Goal: Find contact information: Find contact information

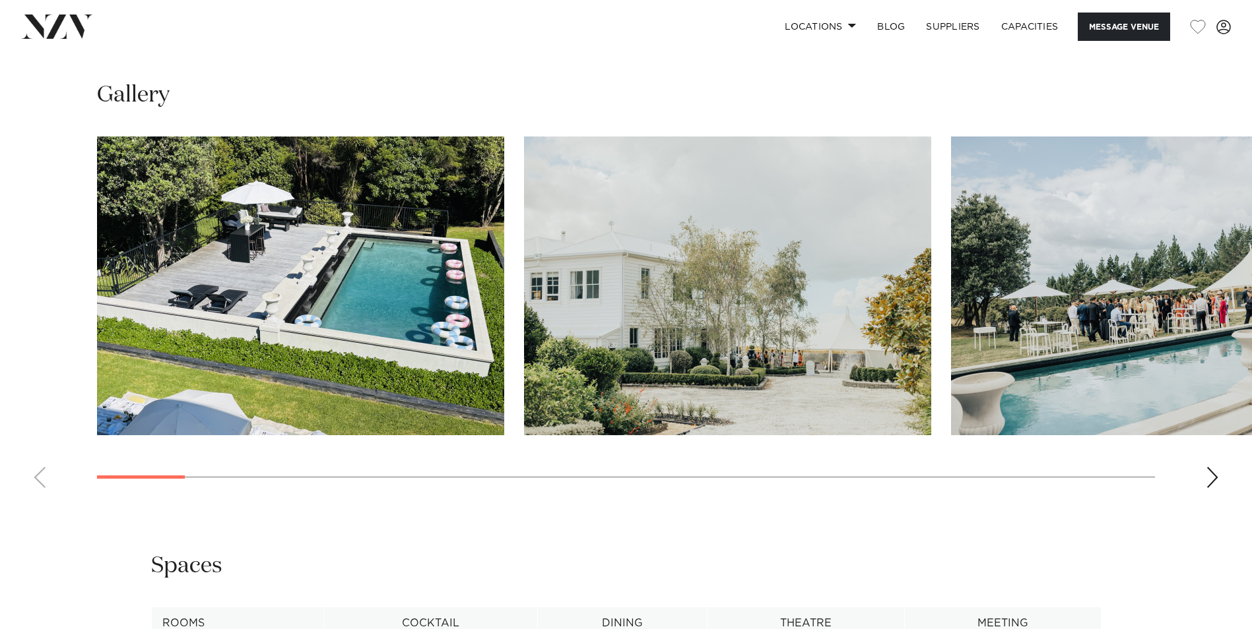
scroll to position [1246, 0]
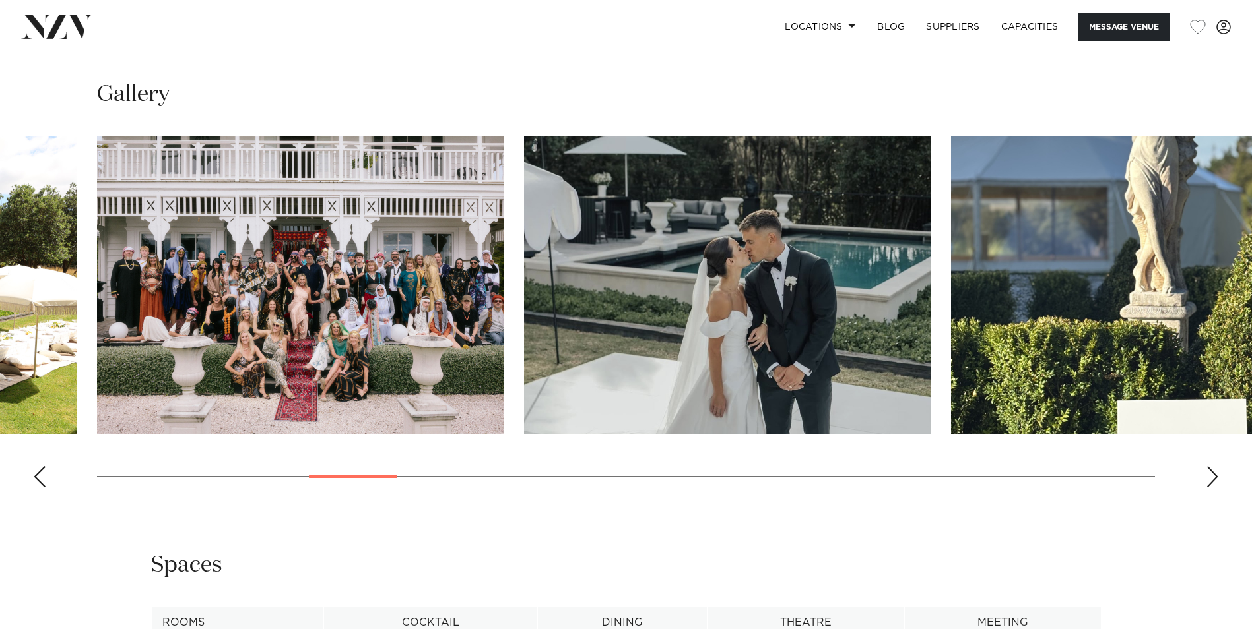
click at [367, 476] on div at bounding box center [353, 476] width 88 height 3
click at [1213, 480] on div "Next slide" at bounding box center [1211, 476] width 13 height 21
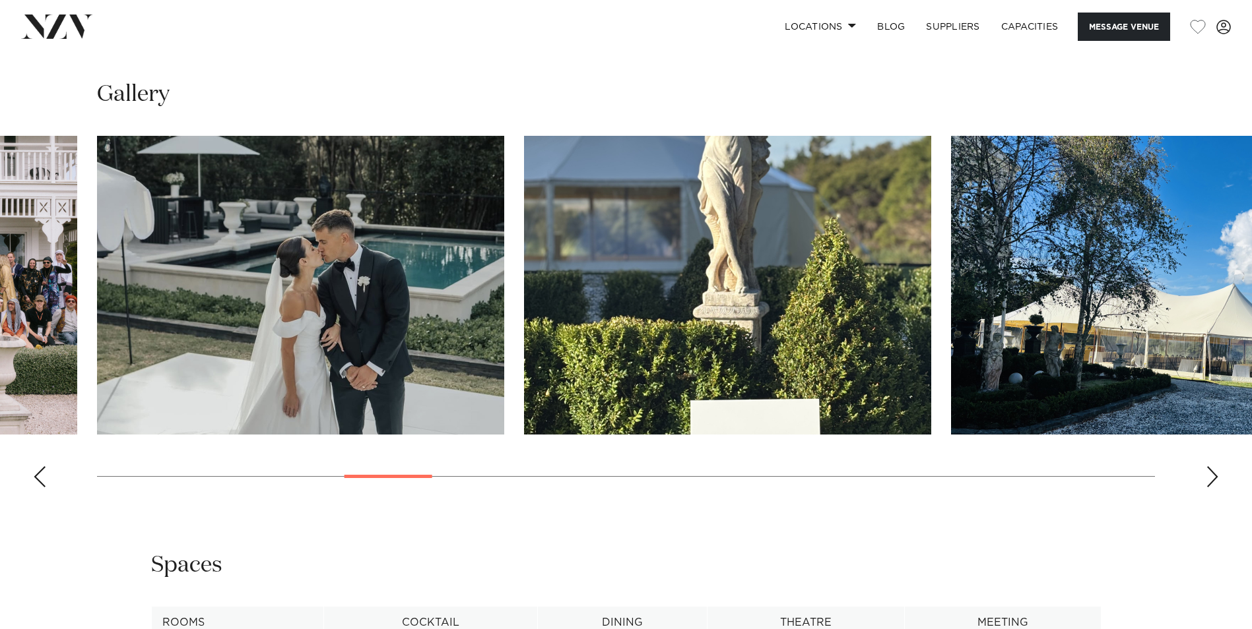
click at [1213, 480] on div "Next slide" at bounding box center [1211, 476] width 13 height 21
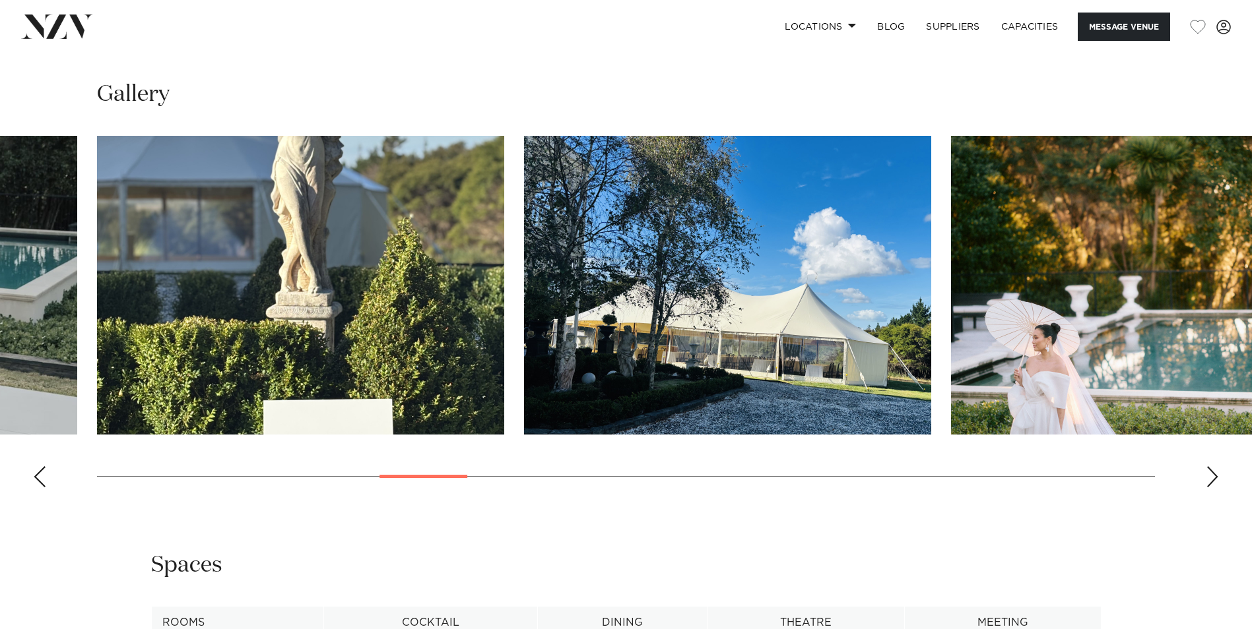
click at [1213, 480] on div "Next slide" at bounding box center [1211, 476] width 13 height 21
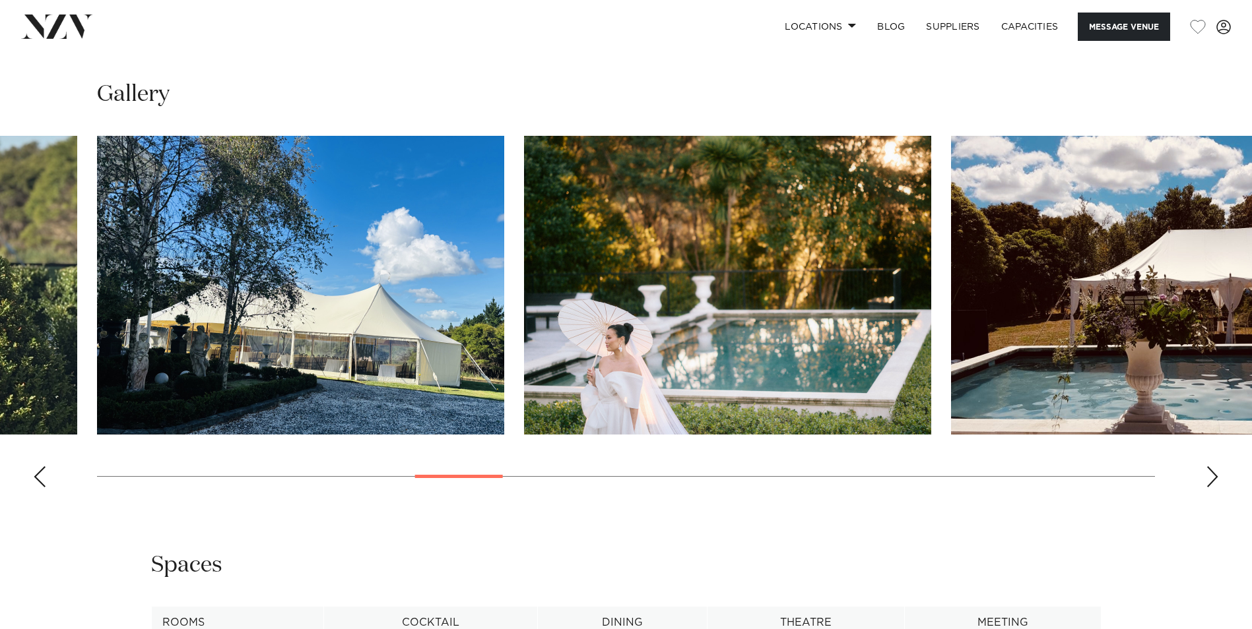
click at [1213, 480] on div "Next slide" at bounding box center [1211, 476] width 13 height 21
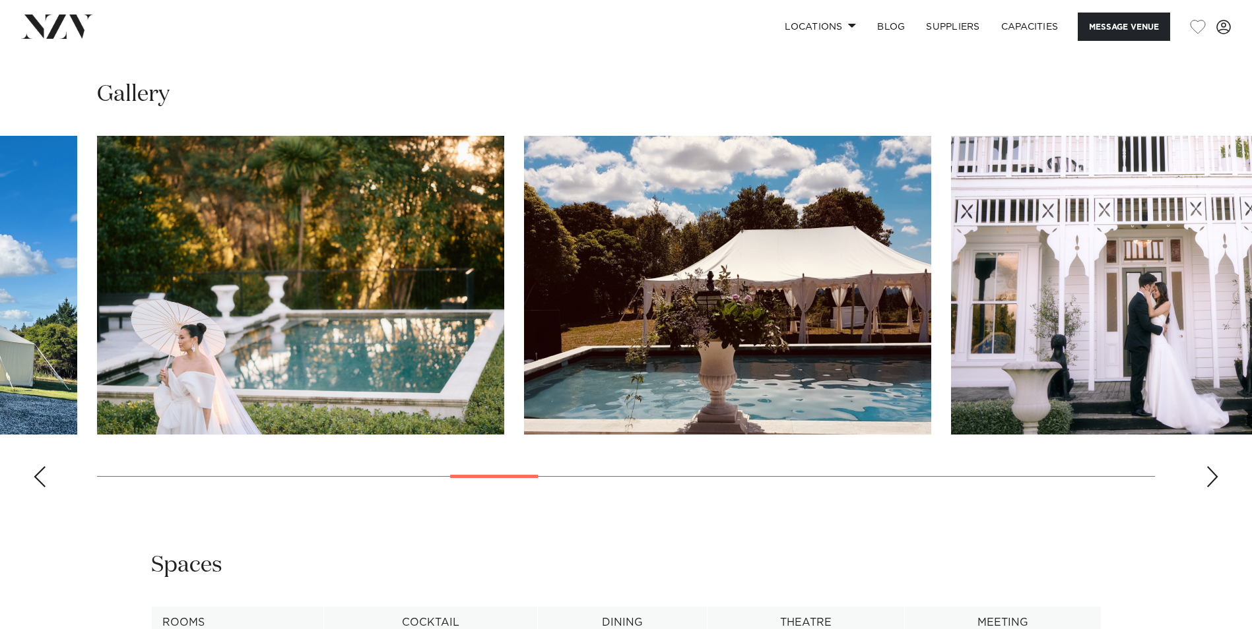
click at [1213, 480] on div "Next slide" at bounding box center [1211, 476] width 13 height 21
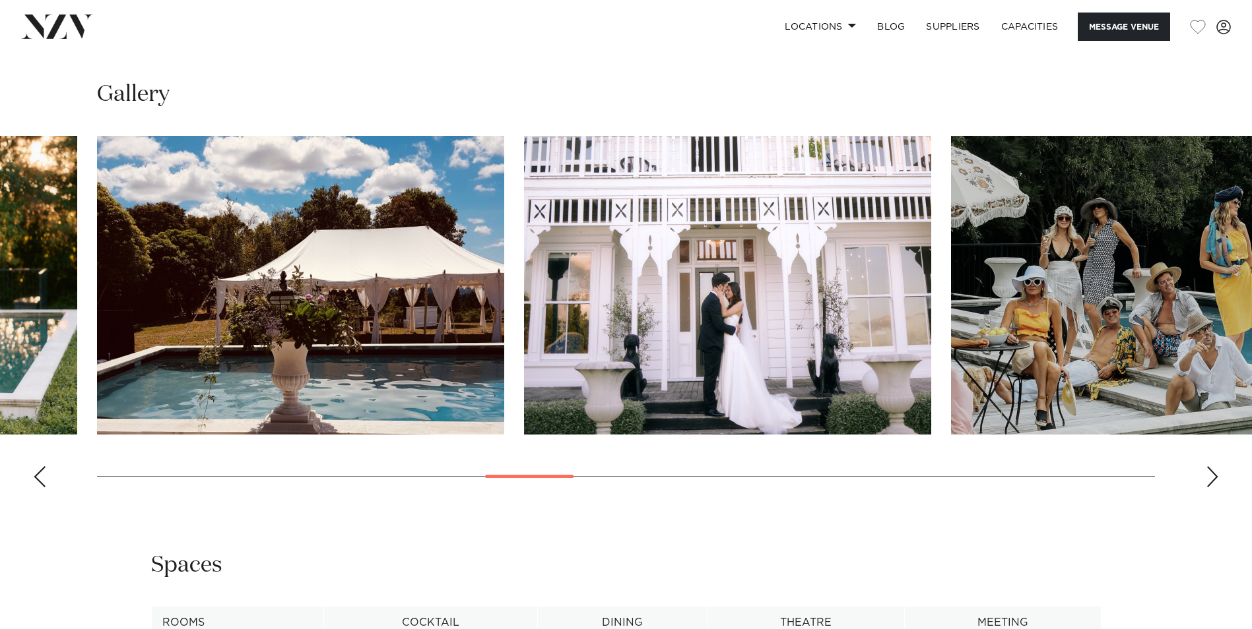
click at [1213, 480] on div "Next slide" at bounding box center [1211, 476] width 13 height 21
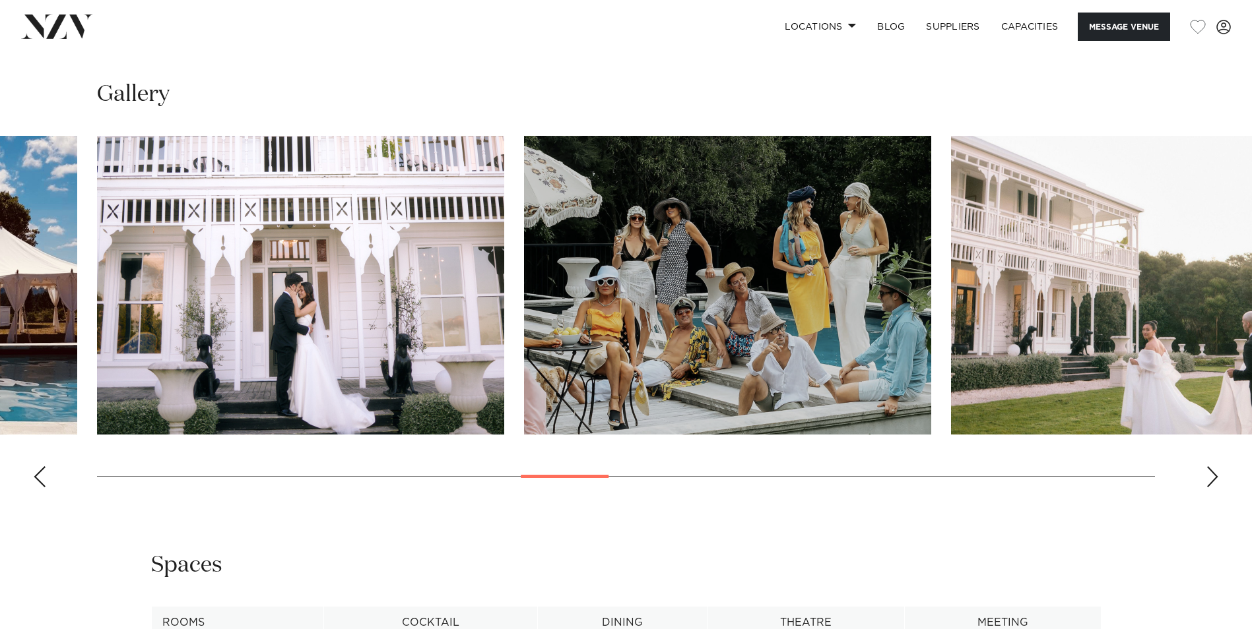
click at [1213, 480] on div "Next slide" at bounding box center [1211, 476] width 13 height 21
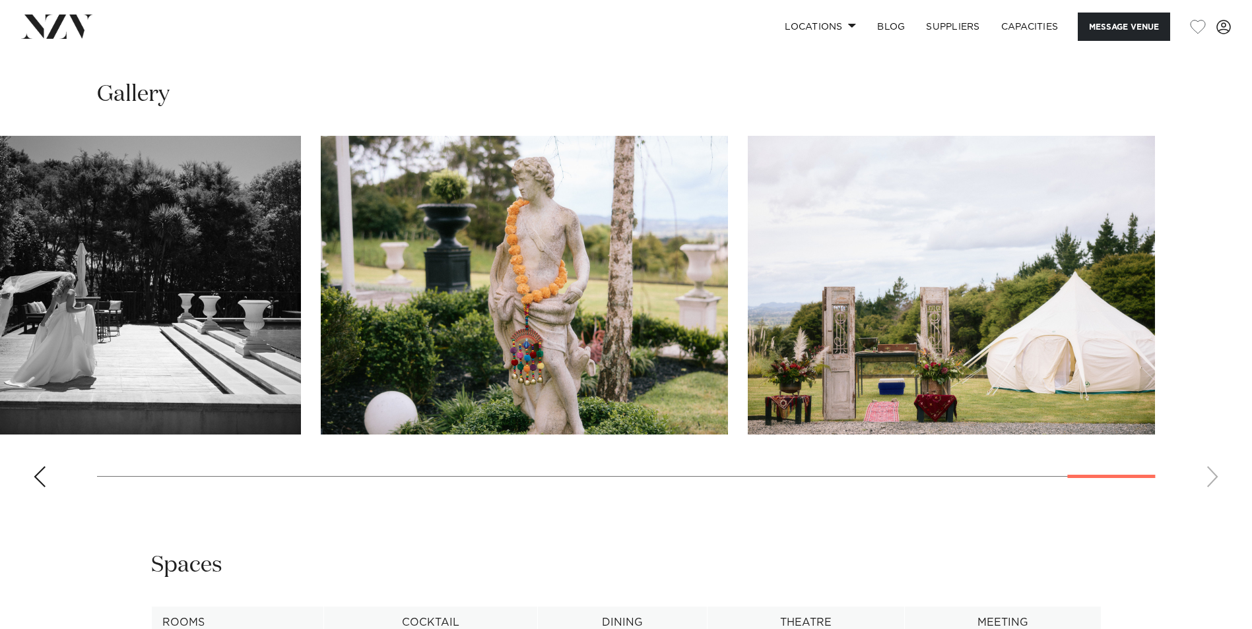
click at [1215, 447] on swiper-container at bounding box center [626, 317] width 1252 height 362
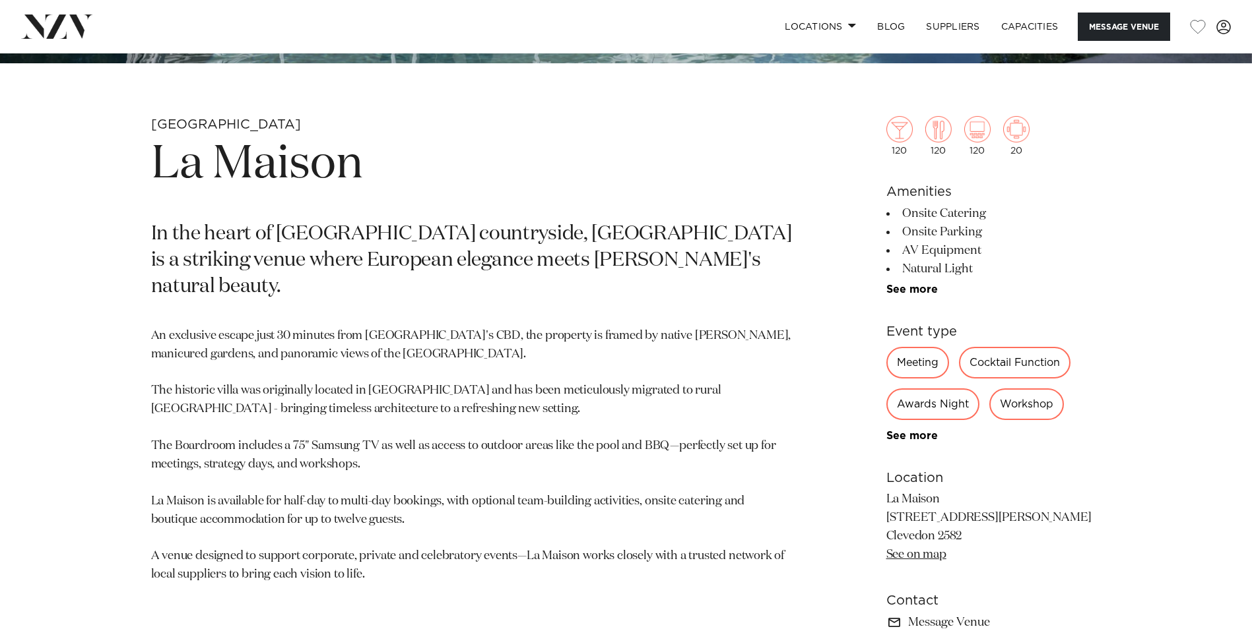
scroll to position [451, 0]
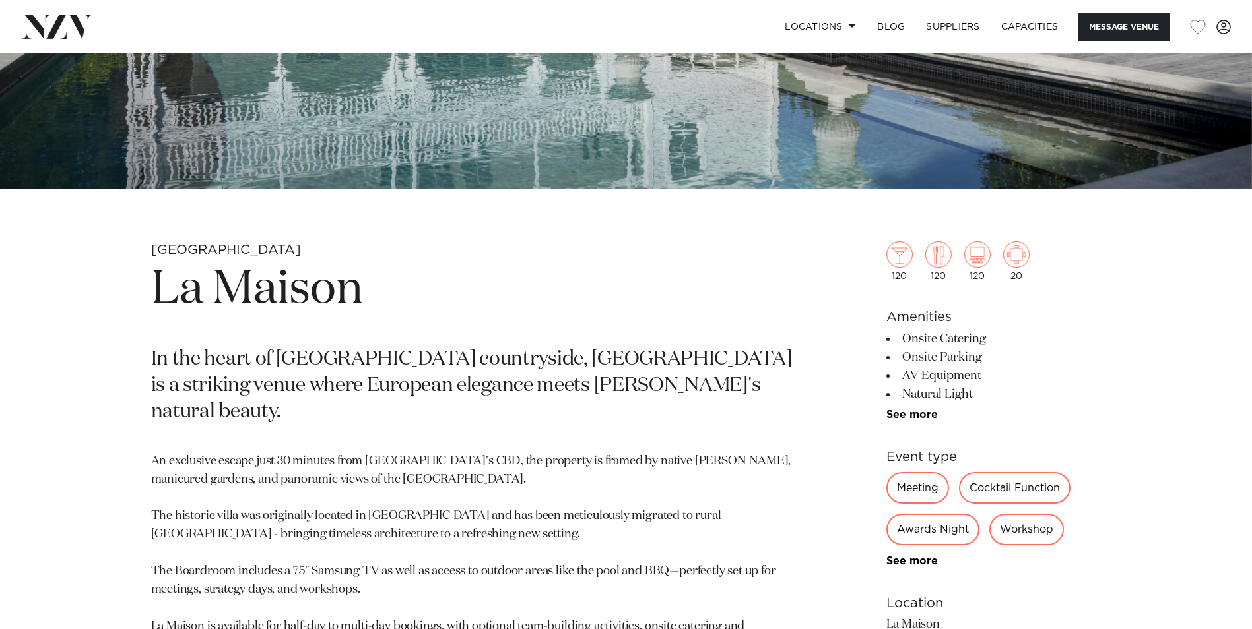
drag, startPoint x: 1207, startPoint y: 391, endPoint x: 1209, endPoint y: 366, distance: 24.6
click at [1207, 391] on div "Auckland La Maison In the heart of Clevedon countryside, La Maison is a strikin…" at bounding box center [626, 548] width 1252 height 614
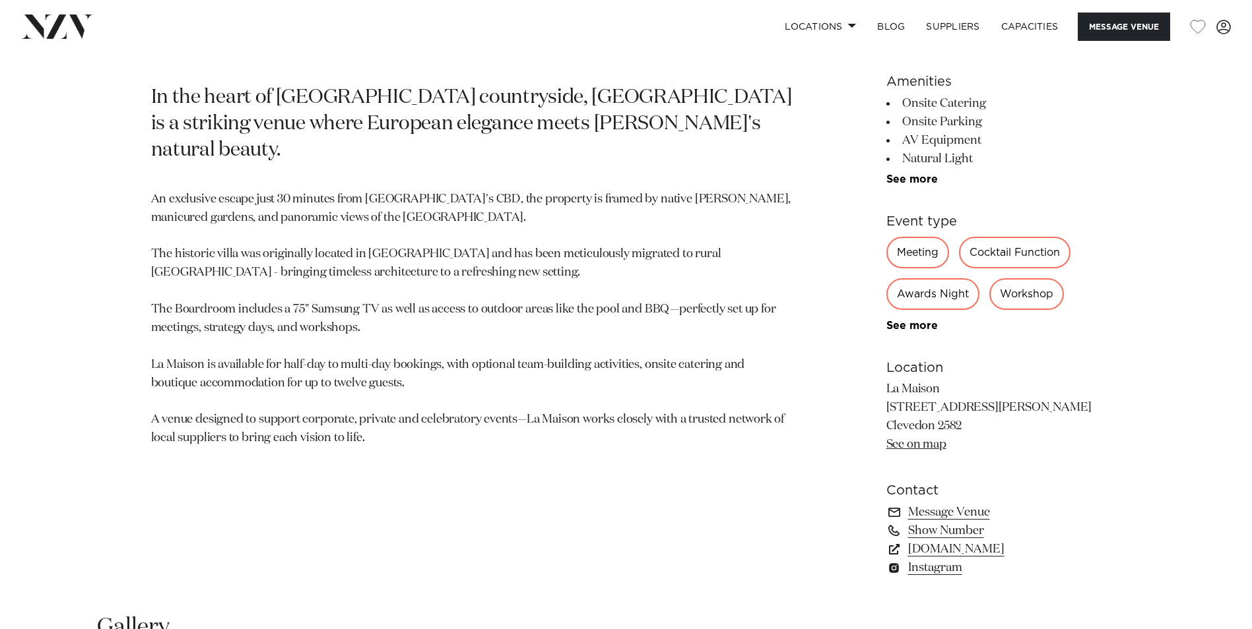
scroll to position [808, 0]
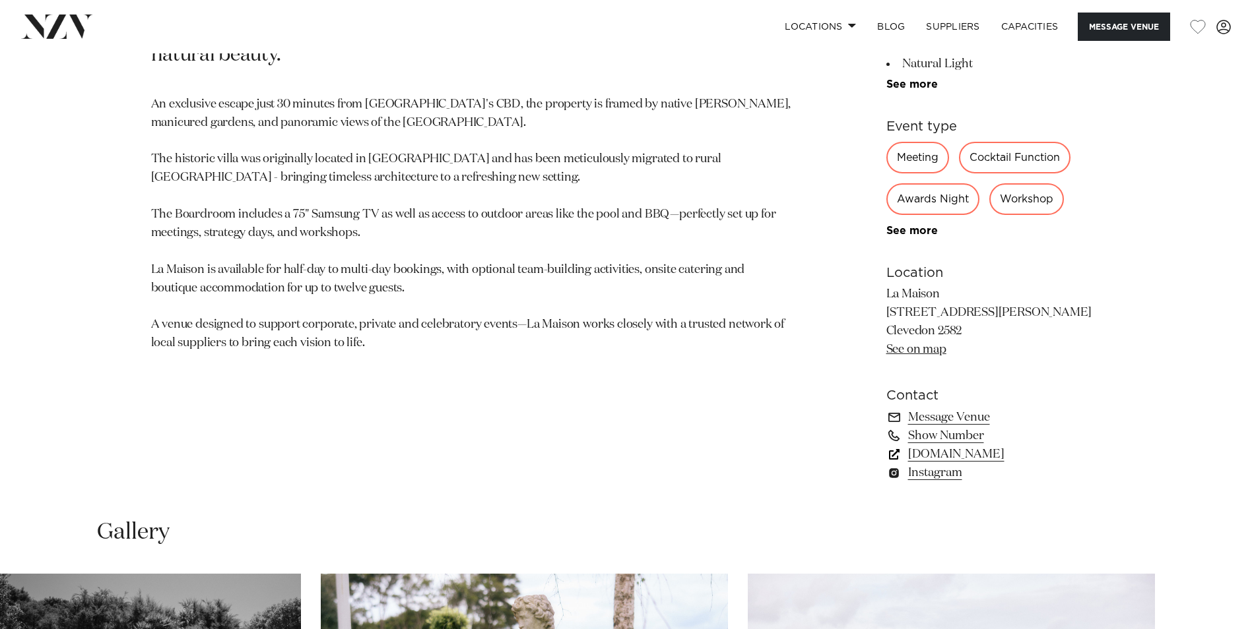
click at [989, 454] on link "www.lamaison.co.nz" at bounding box center [993, 454] width 215 height 18
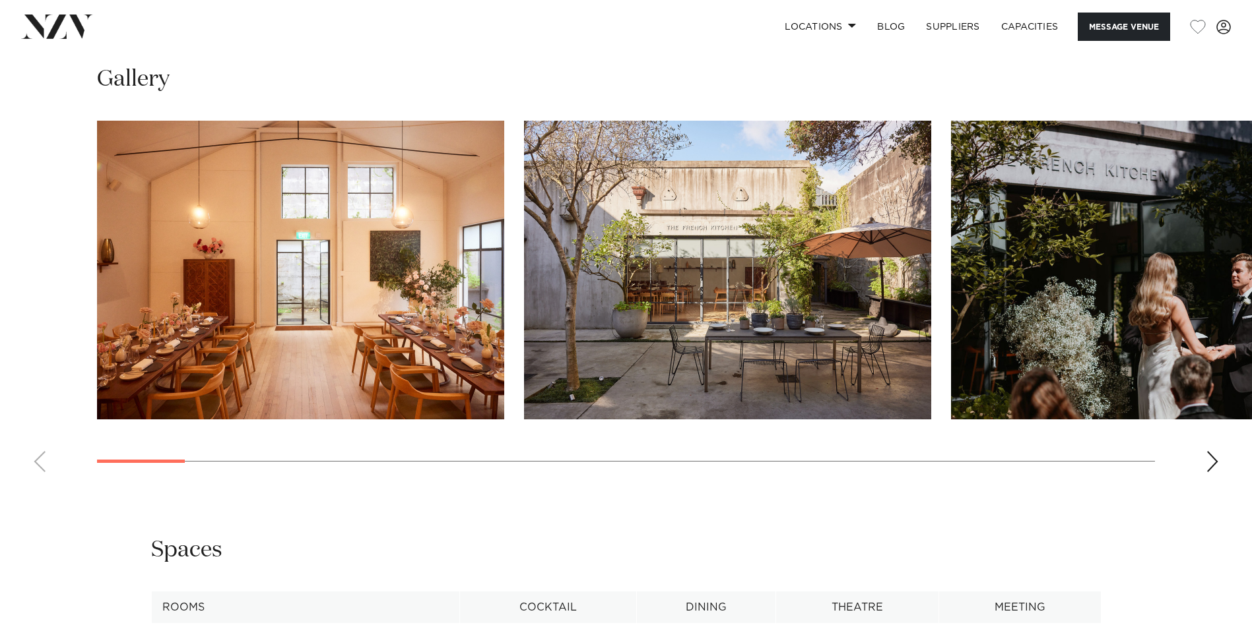
scroll to position [1278, 0]
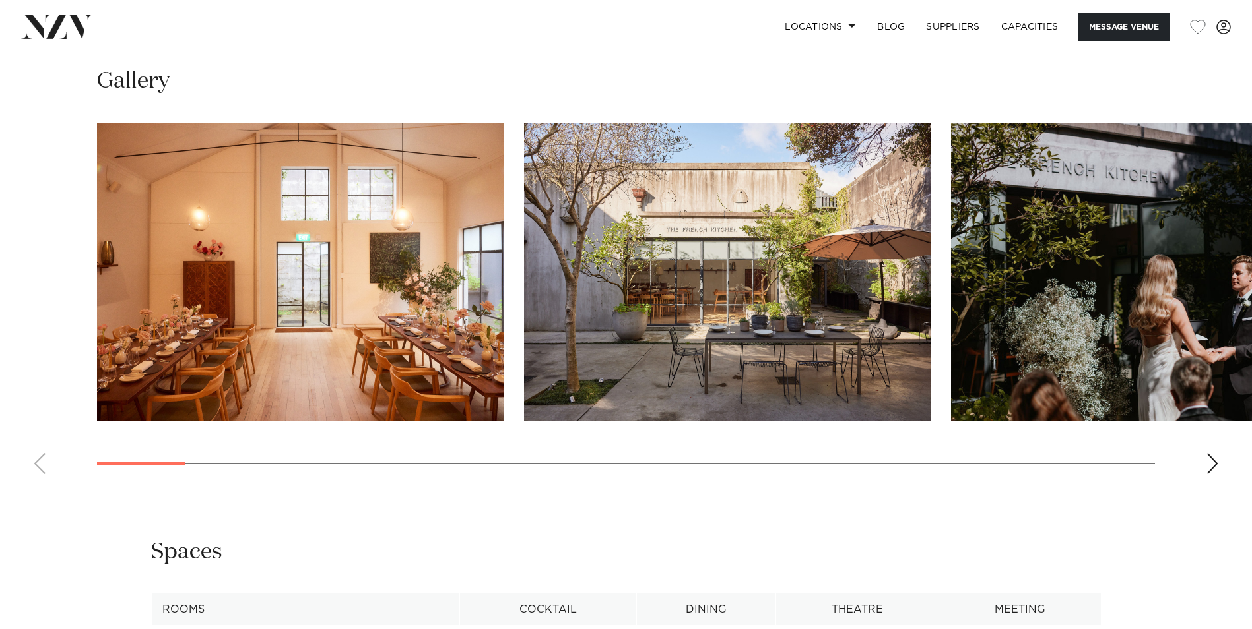
click at [1218, 465] on div "Next slide" at bounding box center [1211, 463] width 13 height 21
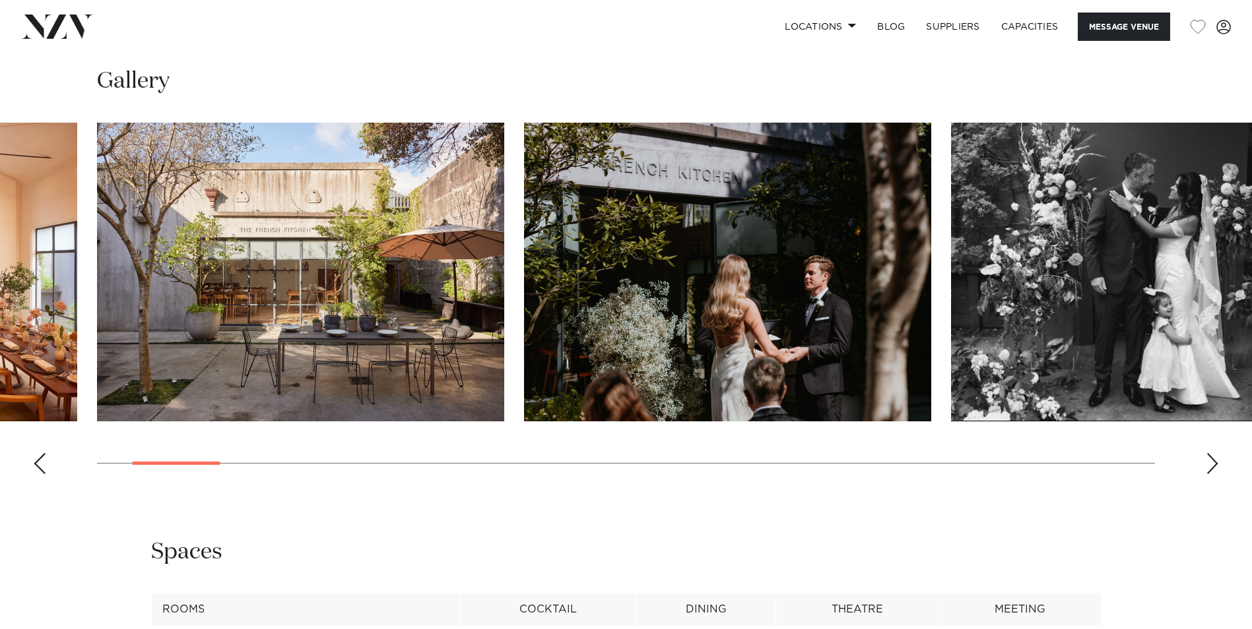
click at [1218, 465] on div "Next slide" at bounding box center [1211, 463] width 13 height 21
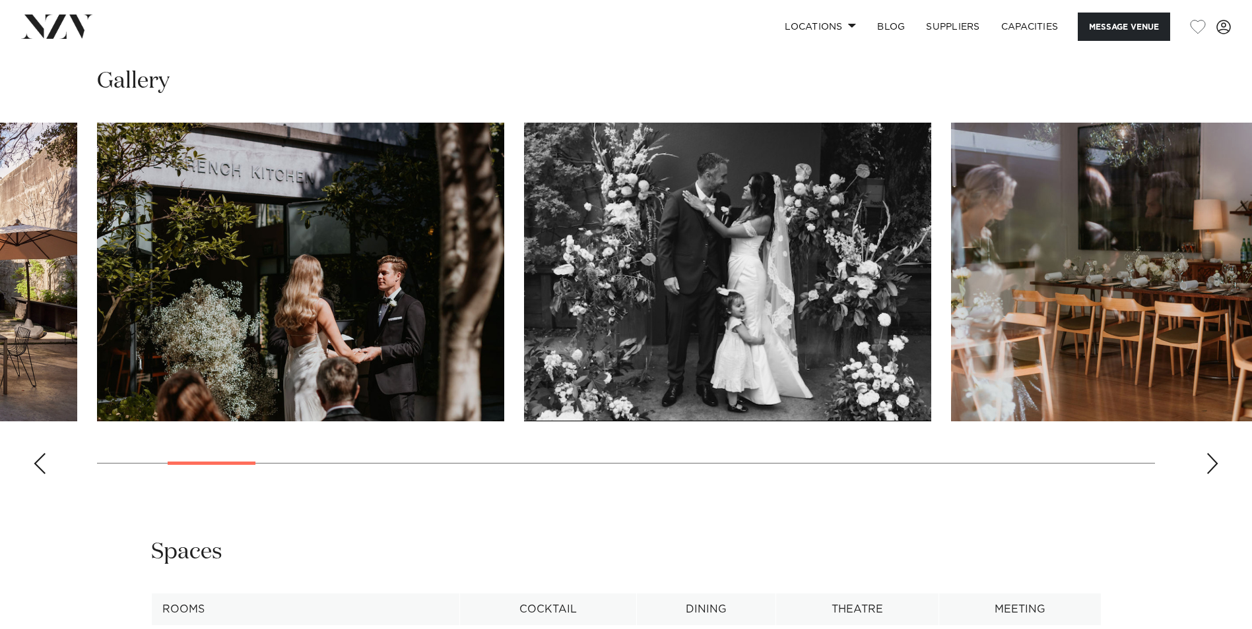
click at [1218, 465] on div "Next slide" at bounding box center [1211, 463] width 13 height 21
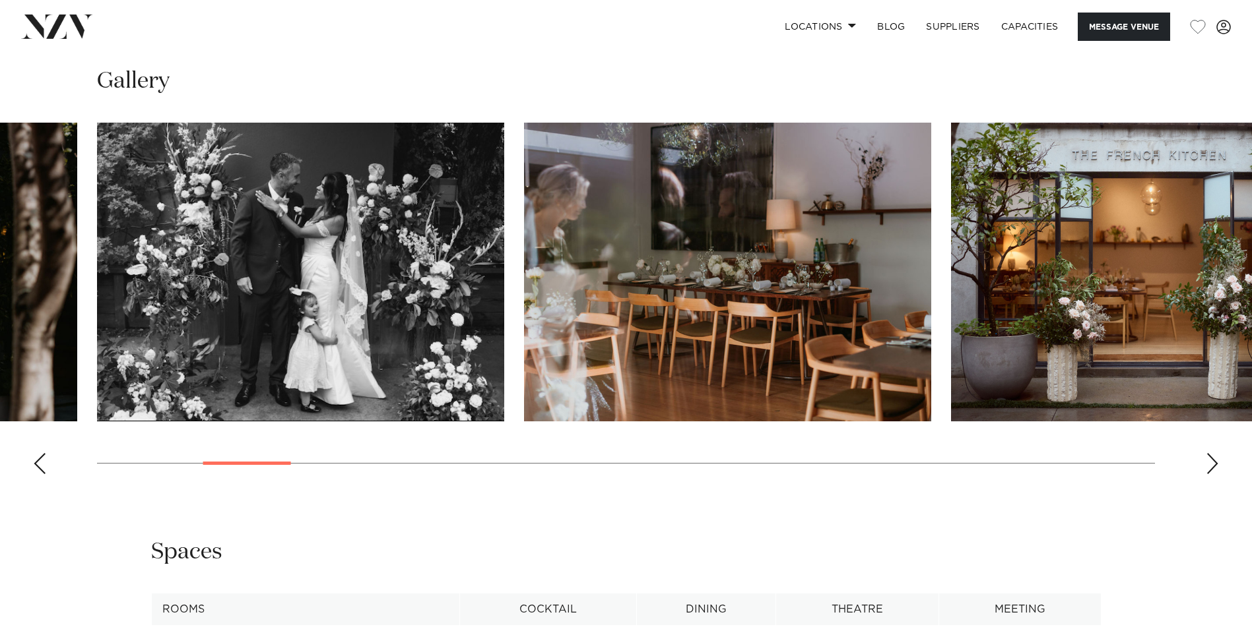
click at [1218, 465] on div "Next slide" at bounding box center [1211, 463] width 13 height 21
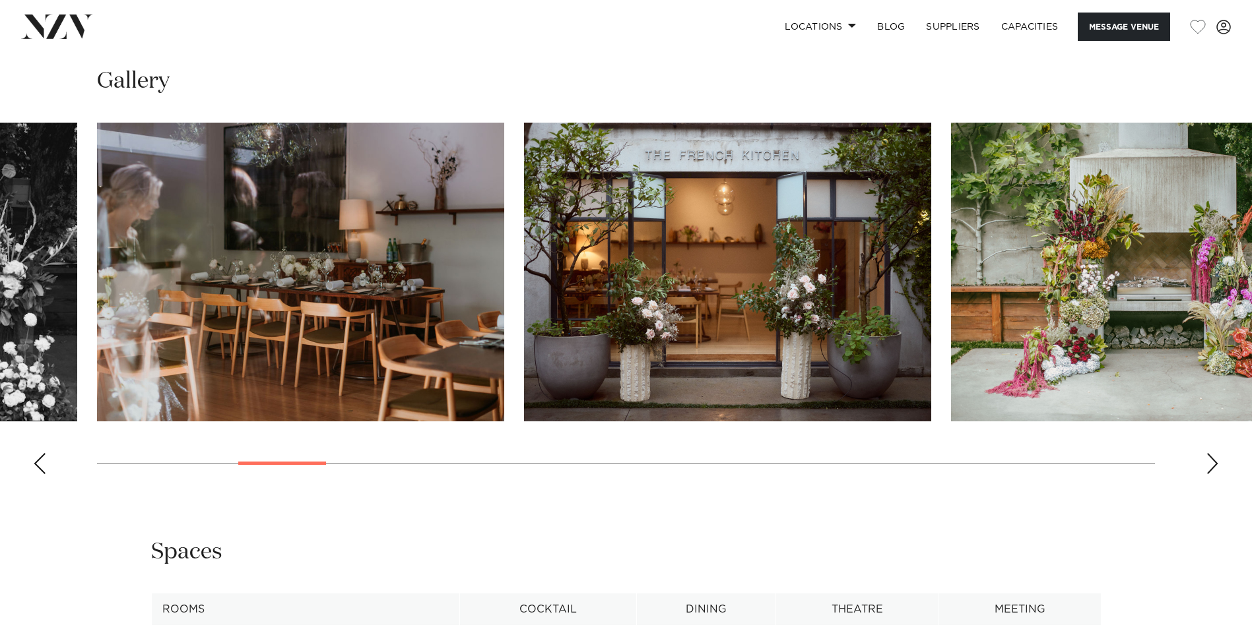
click at [1218, 465] on div "Next slide" at bounding box center [1211, 463] width 13 height 21
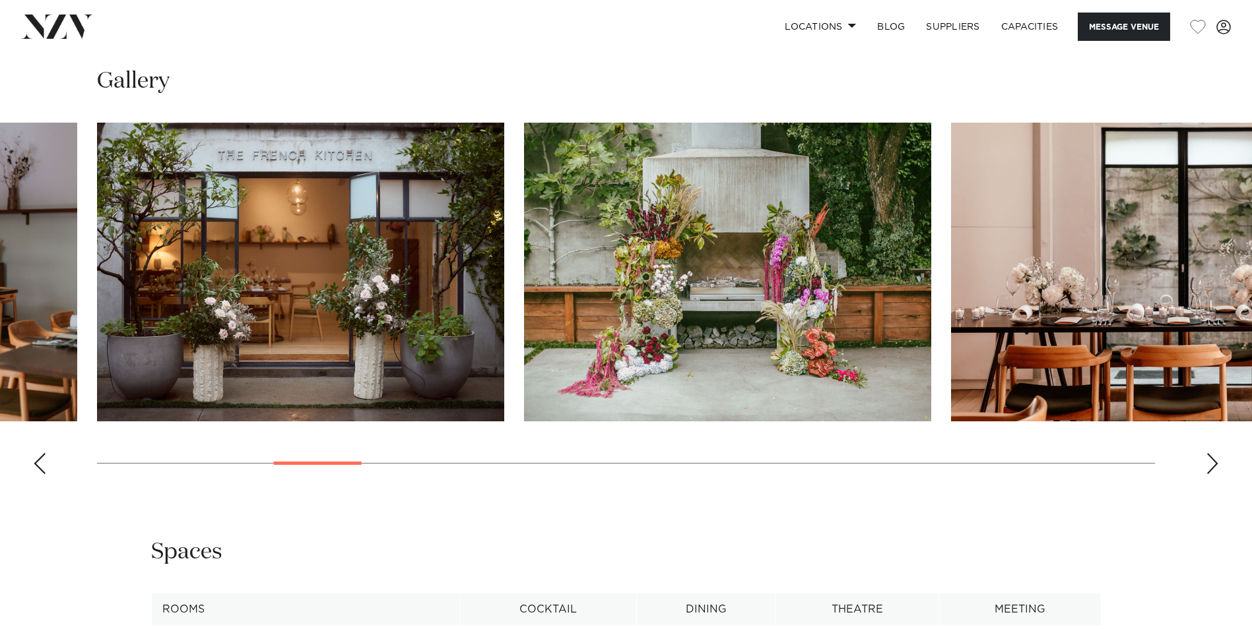
click at [1218, 465] on div "Next slide" at bounding box center [1211, 463] width 13 height 21
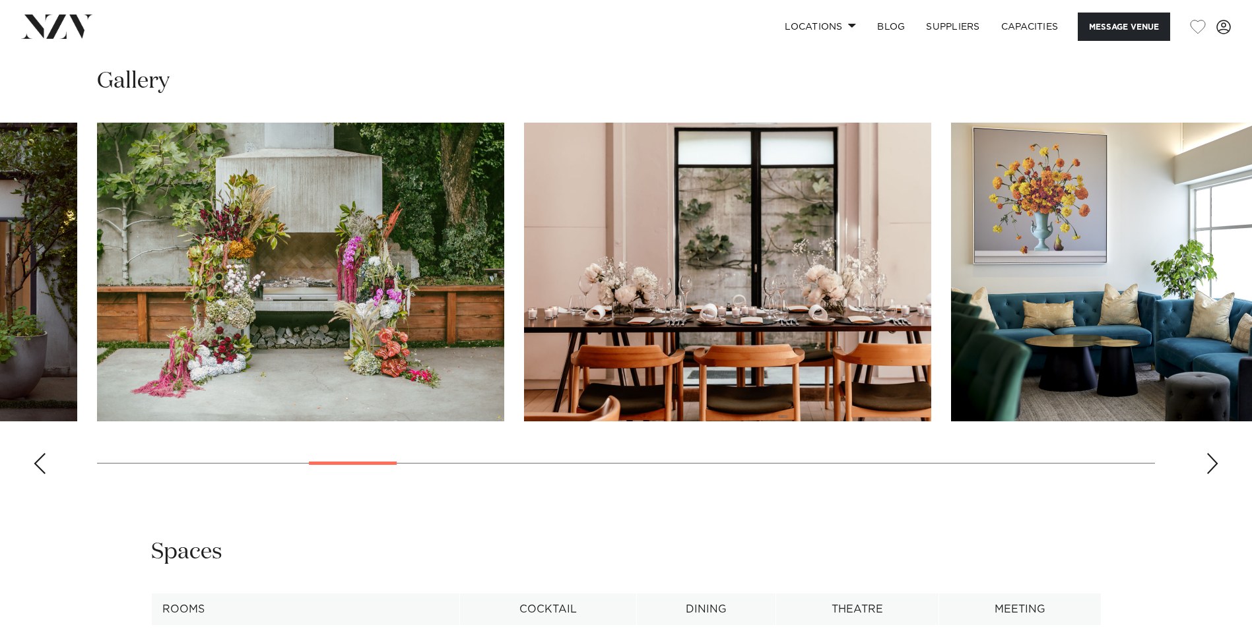
click at [1218, 465] on div "Next slide" at bounding box center [1211, 463] width 13 height 21
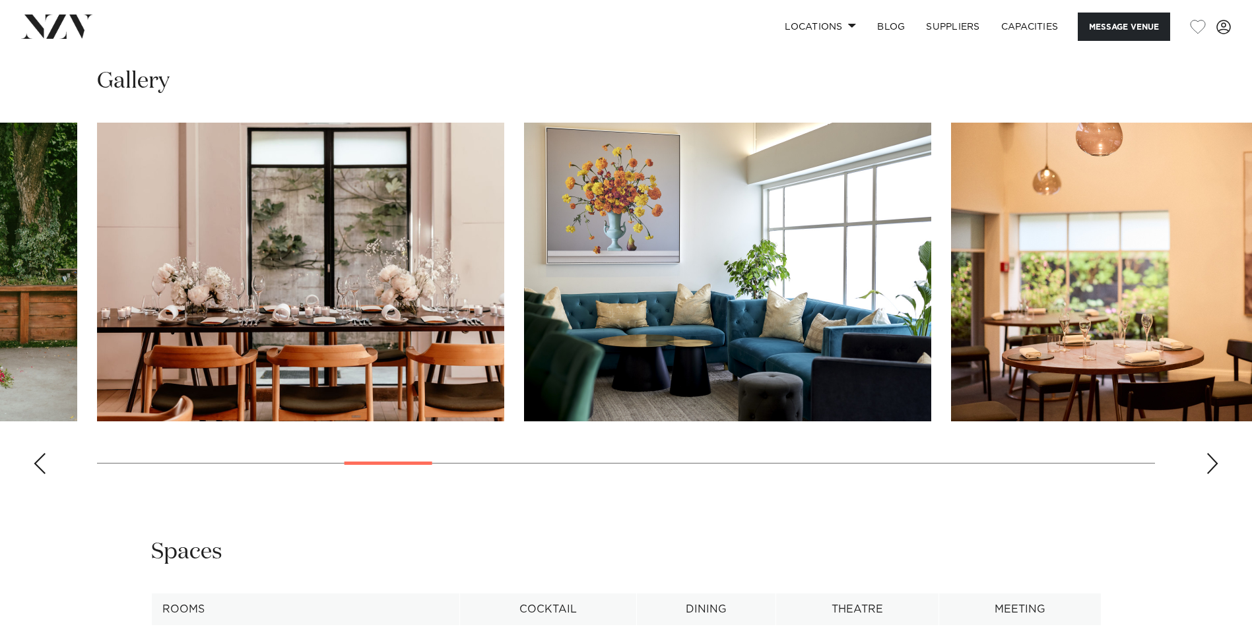
click at [1218, 465] on div "Next slide" at bounding box center [1211, 463] width 13 height 21
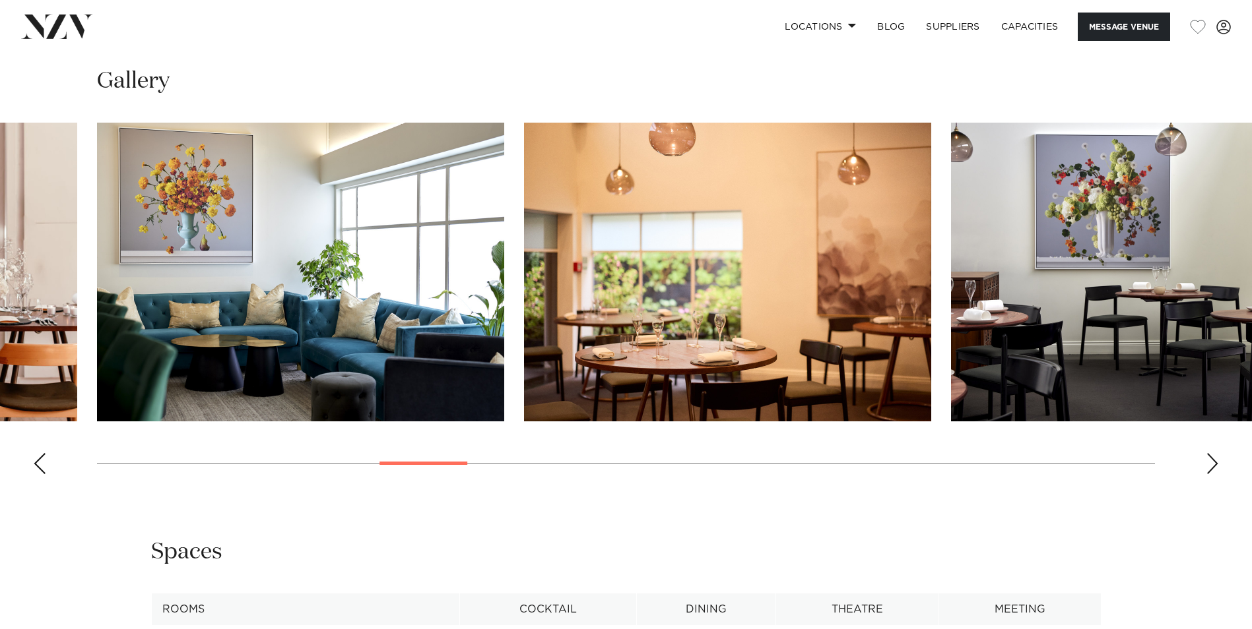
click at [1218, 465] on div "Next slide" at bounding box center [1211, 463] width 13 height 21
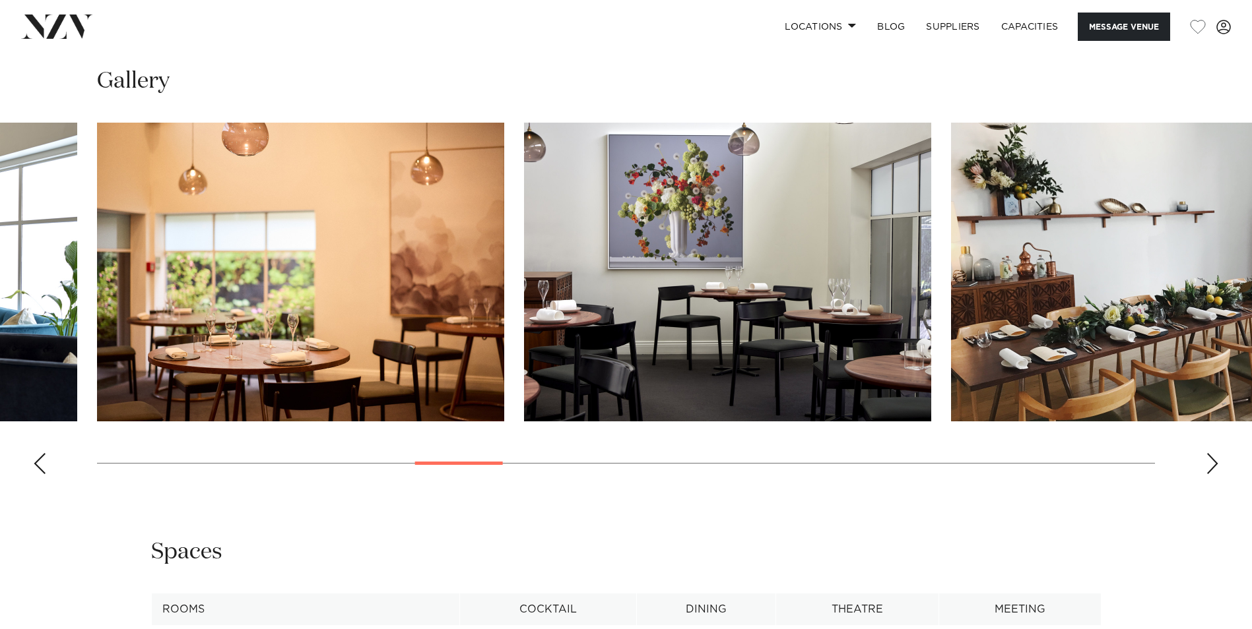
click at [1218, 465] on div "Next slide" at bounding box center [1211, 463] width 13 height 21
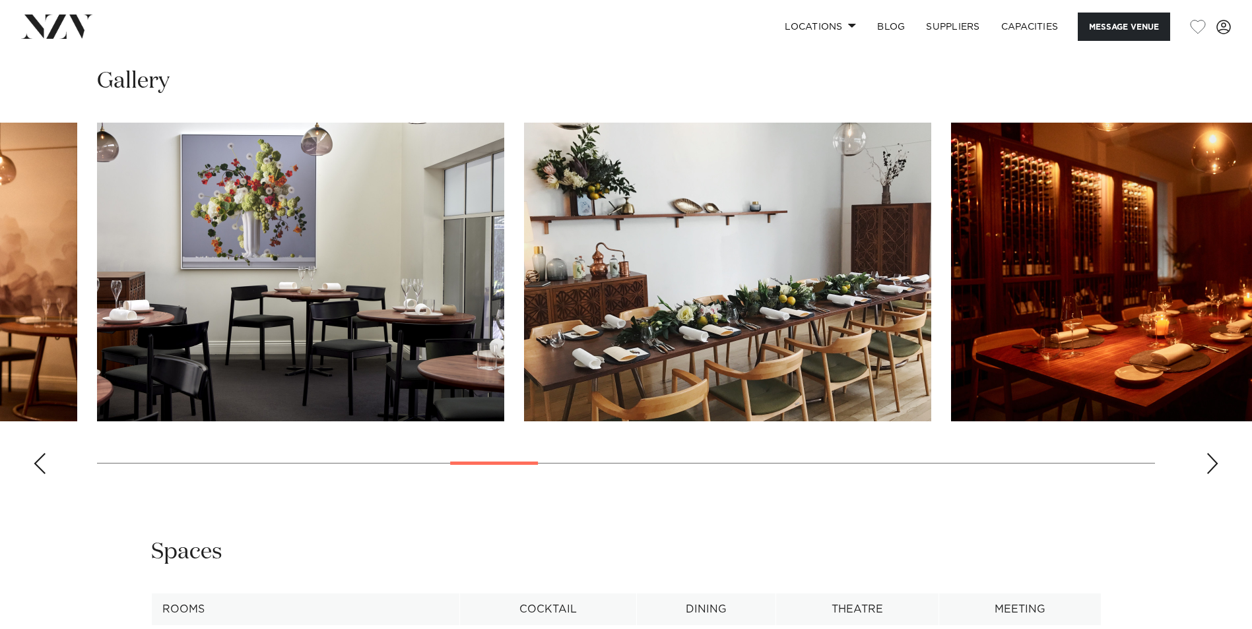
click at [1218, 465] on div "Next slide" at bounding box center [1211, 463] width 13 height 21
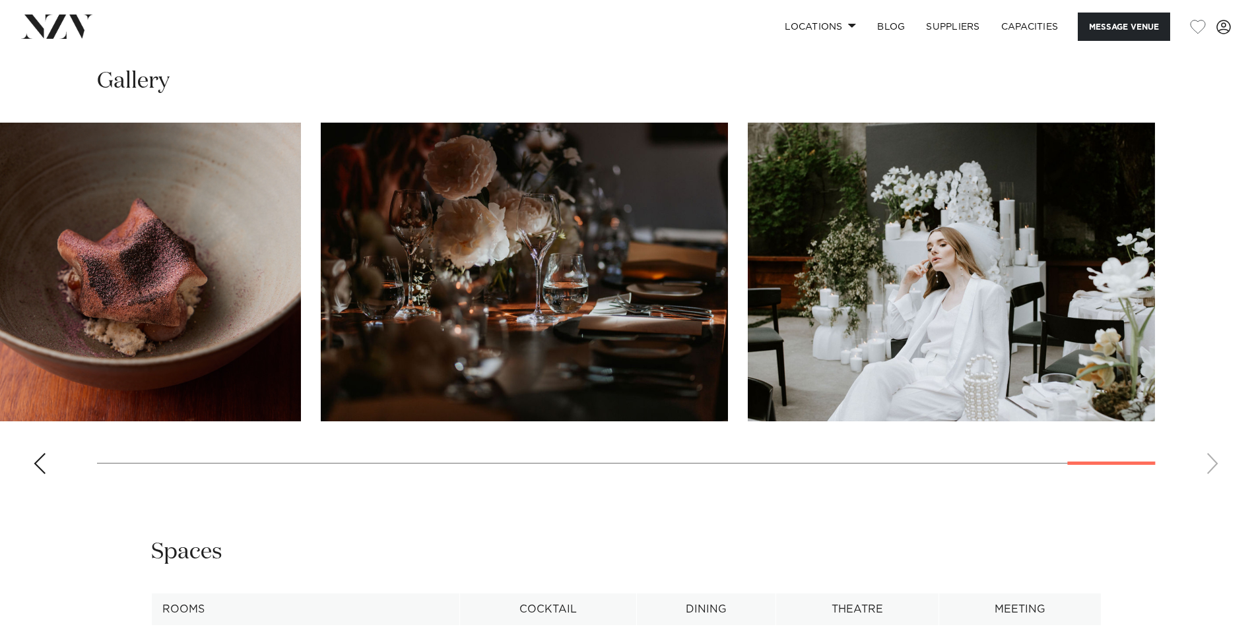
click at [1147, 457] on swiper-container at bounding box center [626, 304] width 1252 height 362
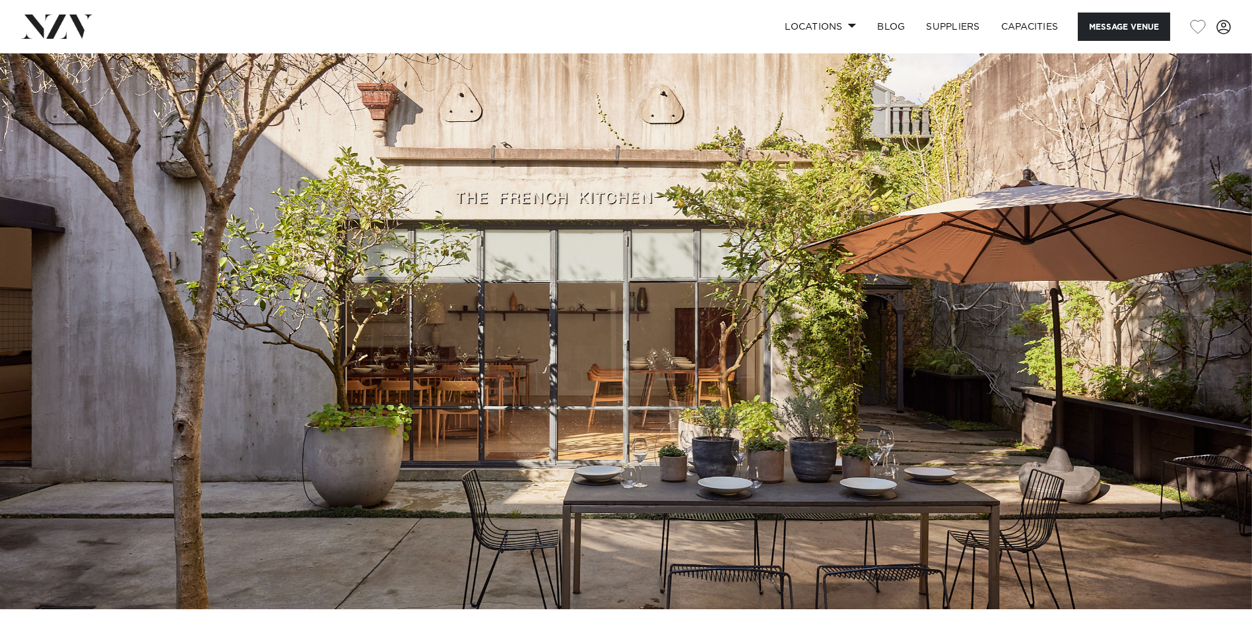
scroll to position [0, 0]
